Goal: Transaction & Acquisition: Purchase product/service

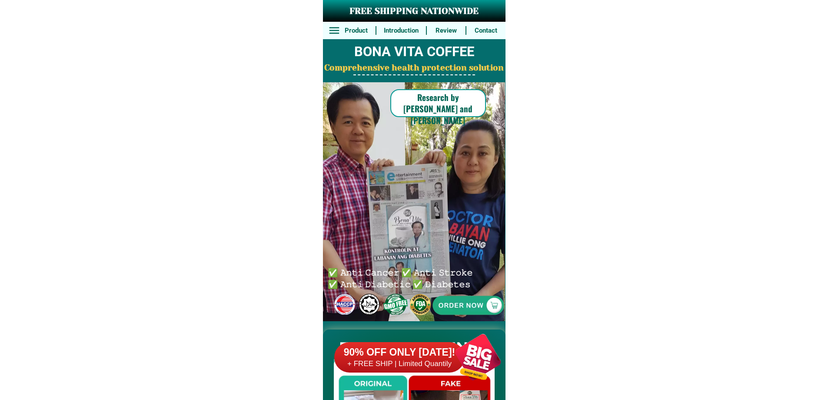
click at [425, 59] on h2 "BONA VITA COFFEE" at bounding box center [414, 52] width 183 height 20
drag, startPoint x: 437, startPoint y: 170, endPoint x: 435, endPoint y: 219, distance: 49.6
click at [436, 177] on div "FREE SHIPPING NATIONWIDE Contact Review Introduction Product BONA VITA COFFEE C…" at bounding box center [414, 160] width 183 height 321
drag, startPoint x: 434, startPoint y: 237, endPoint x: 432, endPoint y: 270, distance: 33.6
click at [434, 257] on div at bounding box center [468, 305] width 179 height 179
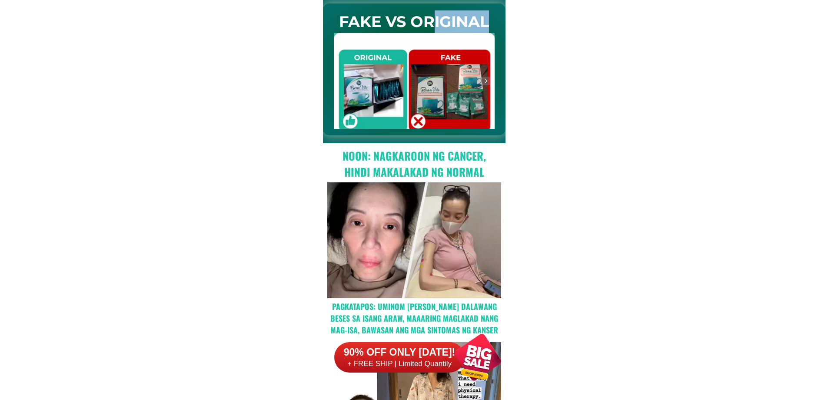
drag, startPoint x: 433, startPoint y: 272, endPoint x: 460, endPoint y: 288, distance: 31.4
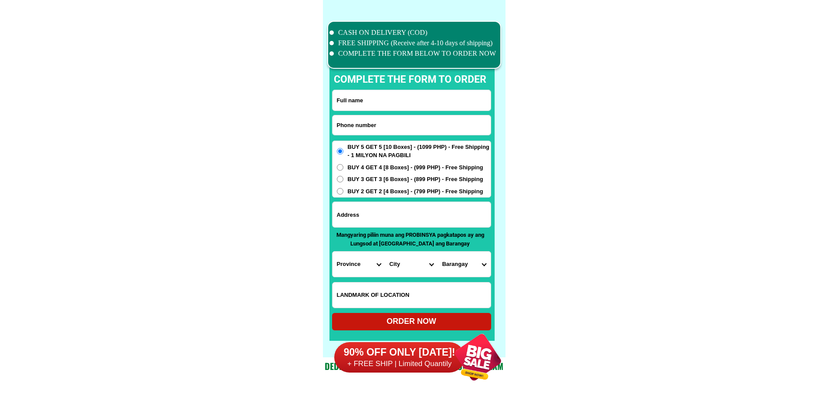
scroll to position [6760, 0]
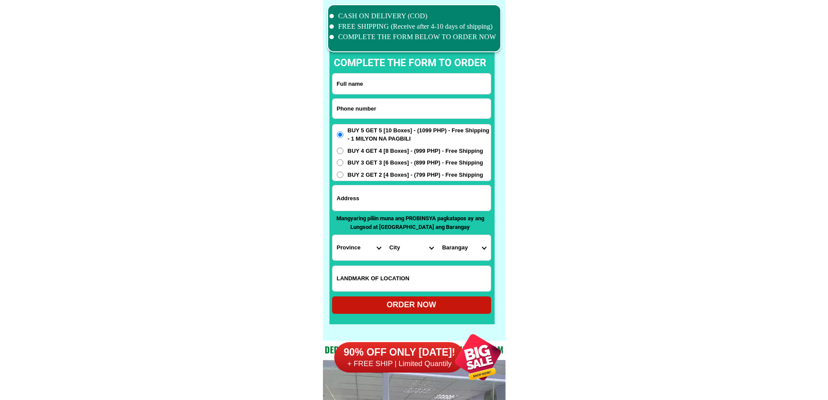
click at [410, 109] on input "Input phone_number" at bounding box center [412, 109] width 158 height 20
paste input "09284820714"
type input "09284820714"
click at [434, 77] on input "Input full_name" at bounding box center [412, 83] width 158 height 20
paste input "[PERSON_NAME]"
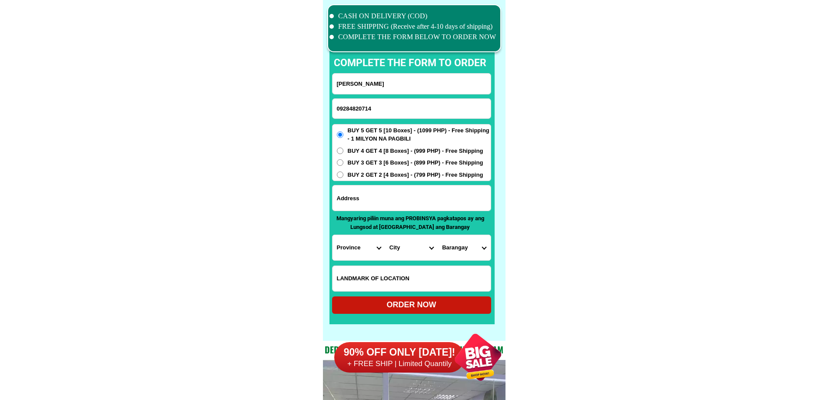
type input "[PERSON_NAME]"
click at [394, 199] on input "Input address" at bounding box center [412, 197] width 158 height 25
paste input "Prk. 7 Raut Compound"
type input "Prk. 7 Raut Compound"
click at [408, 280] on input "Input LANDMARKOFLOCATION" at bounding box center [412, 278] width 158 height 25
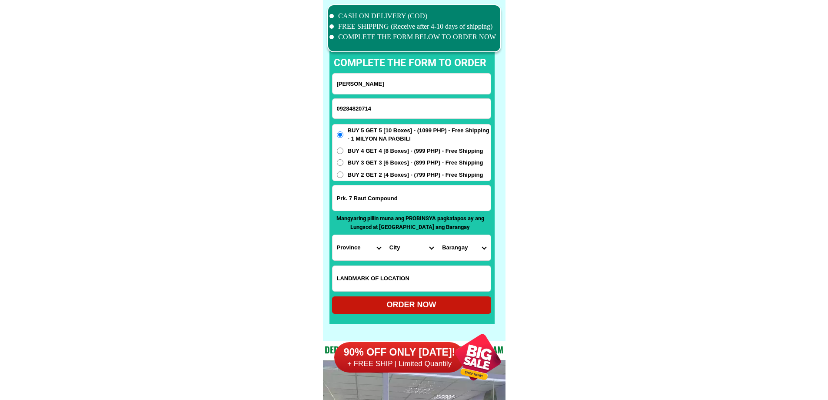
paste input "[GEOGRAPHIC_DATA]"
type input "[GEOGRAPHIC_DATA]"
click at [371, 246] on select "Province [GEOGRAPHIC_DATA] [GEOGRAPHIC_DATA][PERSON_NAME][GEOGRAPHIC_DATA][GEOG…" at bounding box center [359, 247] width 53 height 25
select select "63_623"
click at [421, 254] on select "City [GEOGRAPHIC_DATA]-[GEOGRAPHIC_DATA][PERSON_NAME][GEOGRAPHIC_DATA]-[GEOGRAP…" at bounding box center [411, 247] width 53 height 25
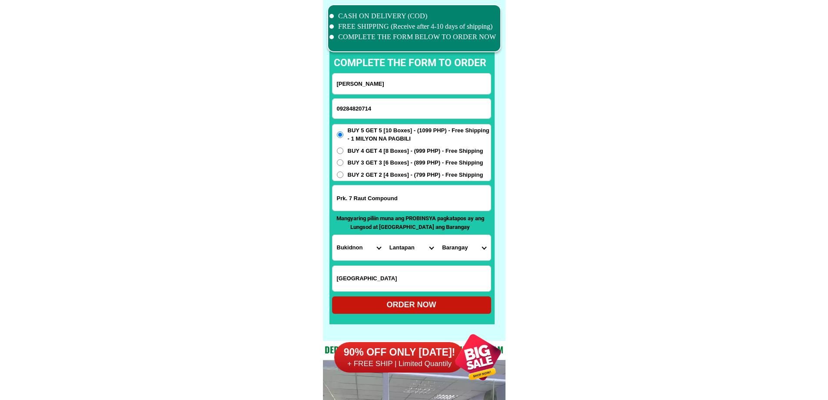
click at [427, 250] on select "City [GEOGRAPHIC_DATA]-[GEOGRAPHIC_DATA][PERSON_NAME][GEOGRAPHIC_DATA]-[GEOGRAP…" at bounding box center [411, 247] width 53 height 25
select select "63_6232578"
click at [462, 249] on select "Barangay Alanib Baclayon [PERSON_NAME] Bugcaon Capitan [PERSON_NAME] Ka-atoan (…" at bounding box center [464, 247] width 53 height 25
click at [462, 249] on select "Barangay [GEOGRAPHIC_DATA] [GEOGRAPHIC_DATA] [PERSON_NAME] Nangka [GEOGRAPHIC_D…" at bounding box center [464, 247] width 53 height 25
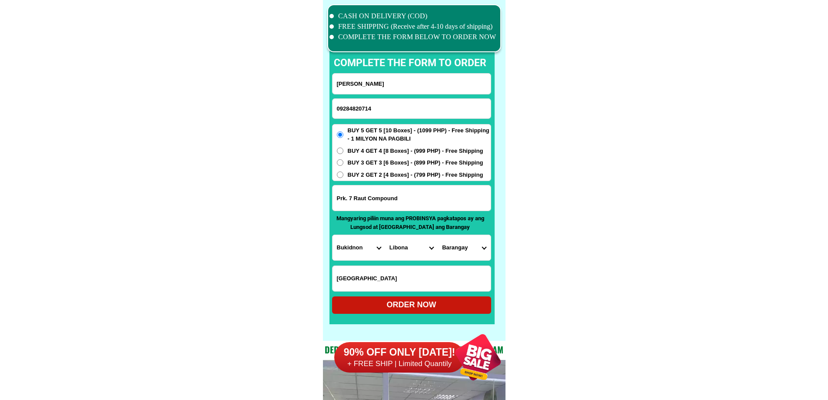
select select "63_62325782632"
click at [433, 309] on div "ORDER NOW" at bounding box center [411, 305] width 159 height 12
type input "Prk. 7 Raut Compound"
radio input "true"
